Goal: Check status: Check status

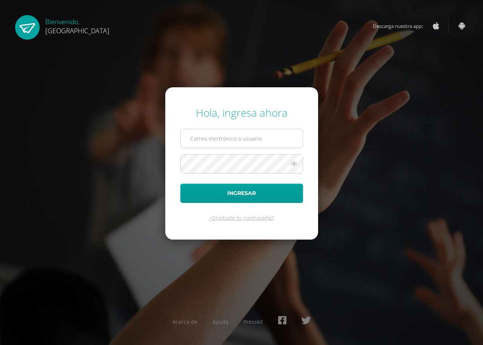
click at [248, 138] on input "text" at bounding box center [242, 138] width 122 height 18
type input "[EMAIL_ADDRESS][DOMAIN_NAME]"
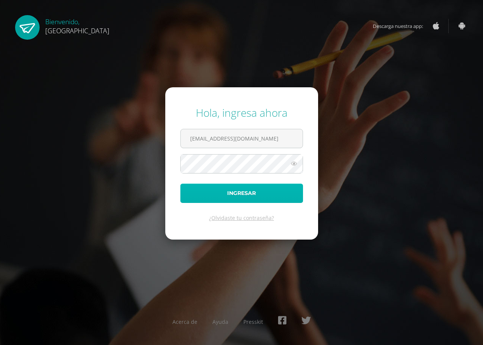
click at [244, 188] on button "Ingresar" at bounding box center [241, 192] width 123 height 19
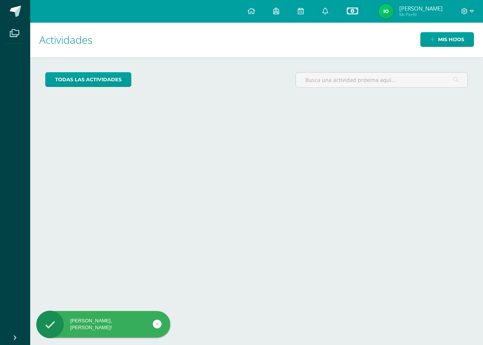
click at [369, 6] on link at bounding box center [353, 11] width 31 height 23
click at [346, 37] on link "Estado de cuenta actual" at bounding box center [364, 43] width 83 height 18
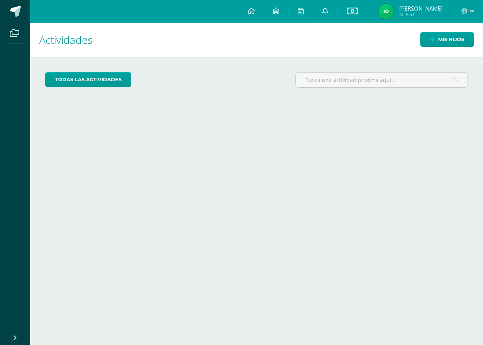
click at [337, 4] on link at bounding box center [325, 11] width 24 height 23
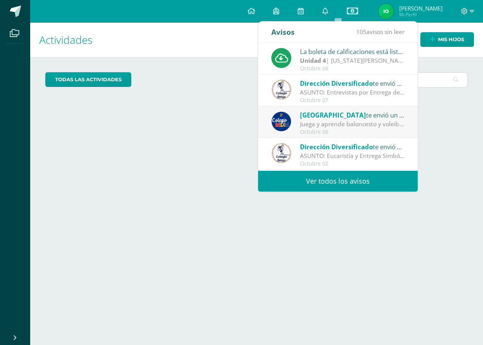
drag, startPoint x: 456, startPoint y: 132, endPoint x: 458, endPoint y: 75, distance: 57.4
click at [456, 132] on div "Actividades Mis hijos todas las Actividades No tienes actividades Échale un vis…" at bounding box center [256, 184] width 459 height 322
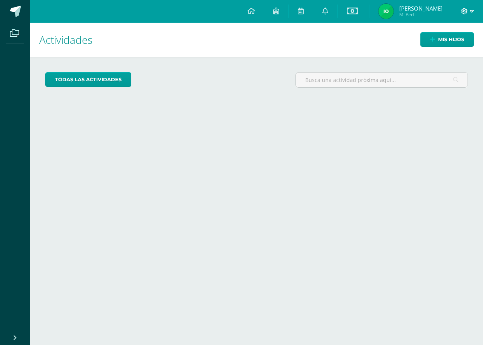
click at [474, 11] on icon at bounding box center [472, 11] width 4 height 7
click at [450, 52] on span "Cerrar sesión" at bounding box center [448, 51] width 34 height 7
